Goal: Task Accomplishment & Management: Manage account settings

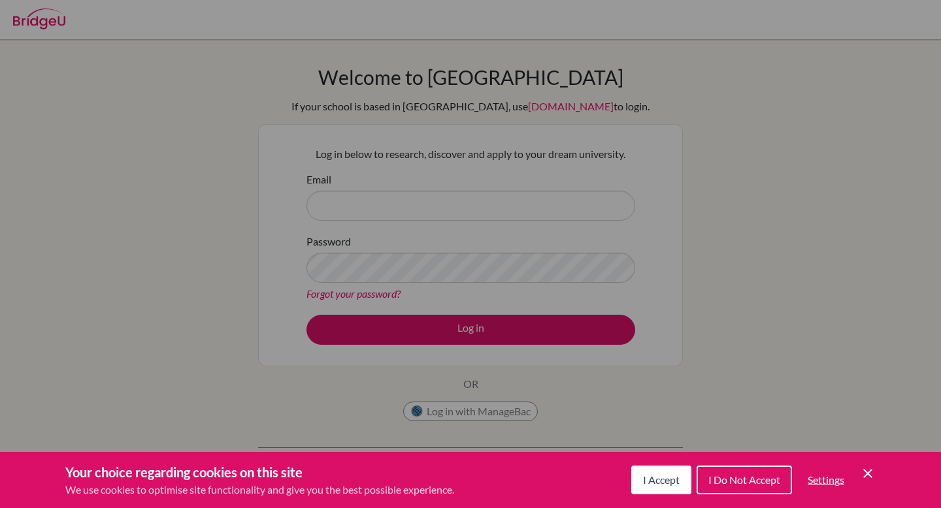
scroll to position [263, 0]
click at [644, 479] on span "I Accept" at bounding box center [661, 480] width 37 height 12
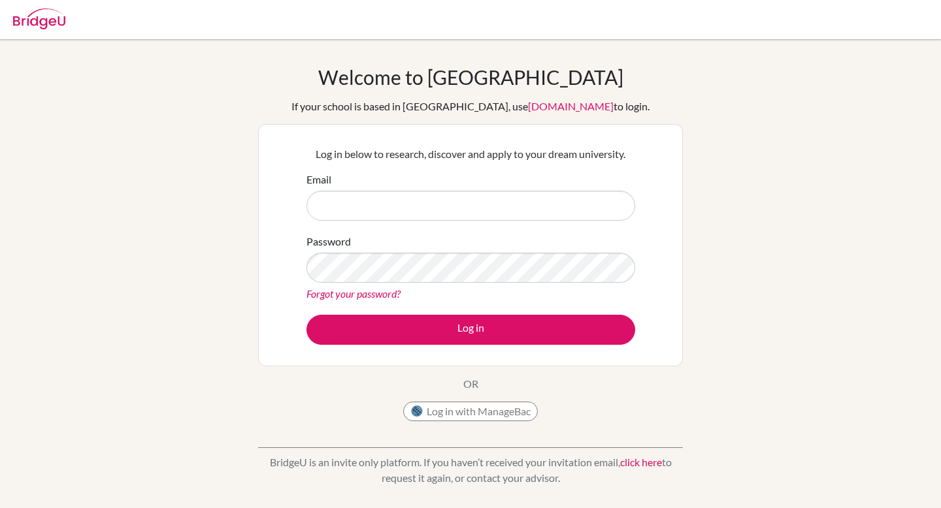
click at [438, 184] on div "Email" at bounding box center [470, 196] width 329 height 49
click at [438, 208] on input "Email" at bounding box center [470, 206] width 329 height 30
type input "dia13168@diaestudents.com"
click at [466, 412] on button "Log in with ManageBac" at bounding box center [470, 412] width 135 height 20
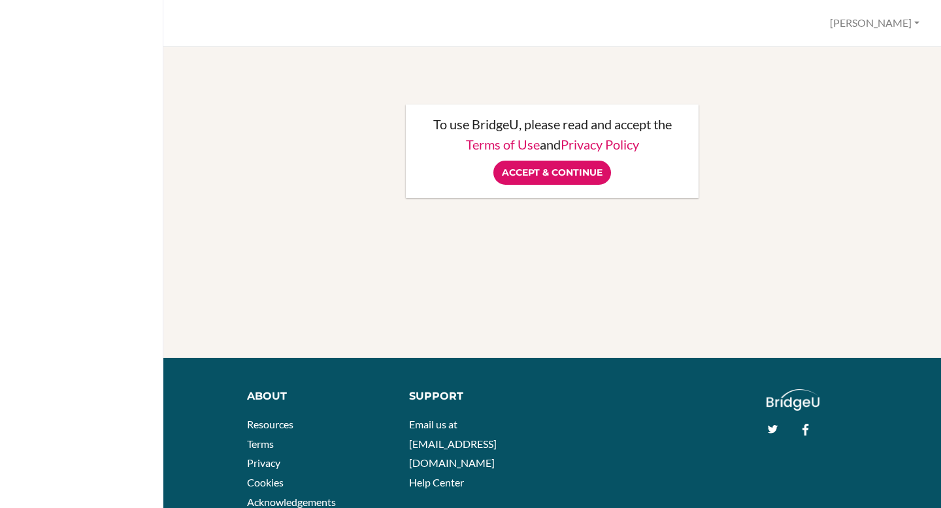
scroll to position [263, 0]
click at [583, 188] on div "To use BridgeU, please read and accept the Terms of Use and Privacy Policy Acce…" at bounding box center [552, 151] width 293 height 93
click at [583, 180] on input "Accept & Continue" at bounding box center [552, 173] width 118 height 24
click at [578, 184] on input "Accept & Continue" at bounding box center [552, 173] width 118 height 24
click at [579, 178] on div "Accept & Continue" at bounding box center [552, 173] width 267 height 24
